Goal: Information Seeking & Learning: Learn about a topic

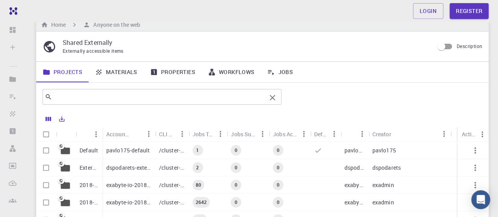
scroll to position [13, 0]
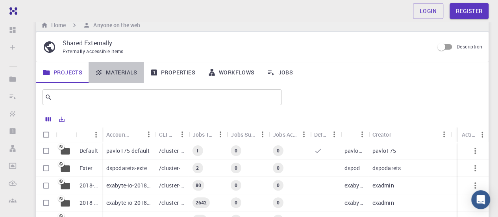
click at [122, 71] on link "Materials" at bounding box center [116, 72] width 55 height 20
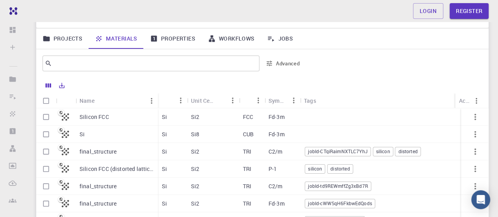
scroll to position [45, 0]
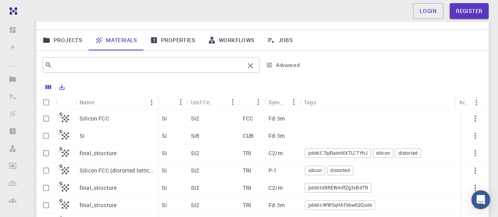
click at [122, 68] on input "text" at bounding box center [148, 64] width 192 height 11
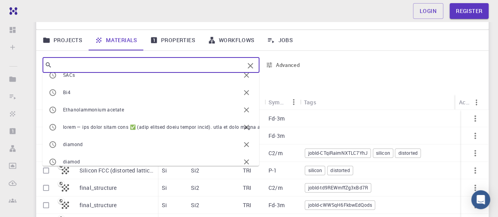
scroll to position [106, 0]
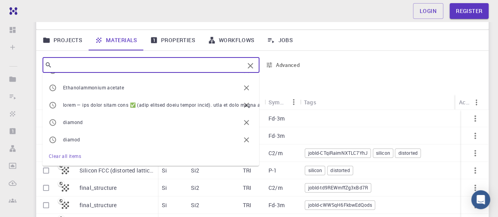
click at [160, 40] on link "Properties" at bounding box center [173, 40] width 58 height 20
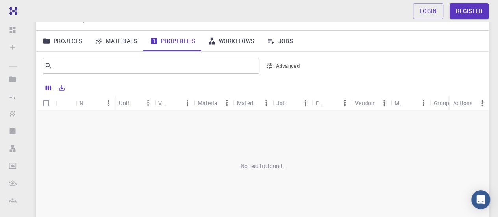
scroll to position [43, 0]
click at [231, 44] on link "Workflows" at bounding box center [230, 41] width 59 height 20
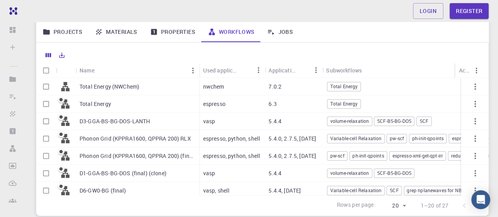
scroll to position [78, 0]
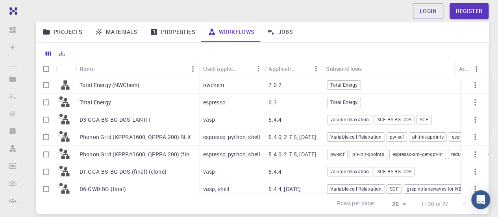
click at [105, 101] on p "Total Energy" at bounding box center [94, 102] width 31 height 8
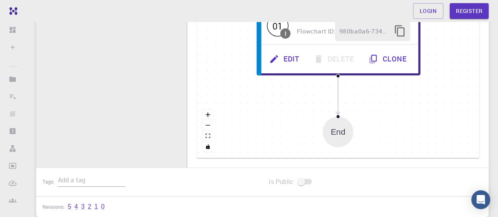
scroll to position [272, 0]
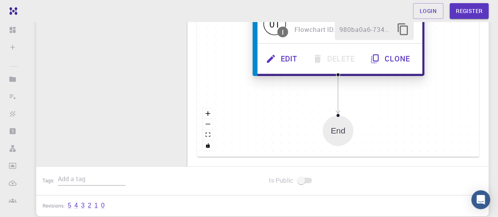
click at [321, 38] on div "Flowchart ID: 980ba0a6-734b-4b18-a52a-0e367ced5137" at bounding box center [353, 29] width 119 height 22
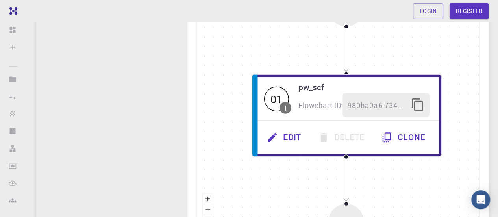
scroll to position [186, 0]
